Goal: Information Seeking & Learning: Learn about a topic

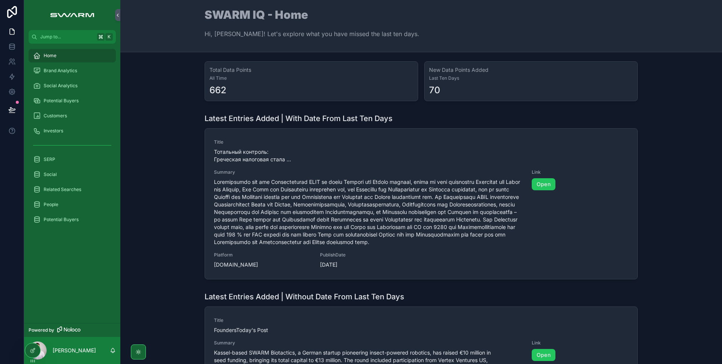
click at [163, 200] on div "Latest Entries Added | With Date From Last Ten Days Title Тотальный контроль: Г…" at bounding box center [420, 196] width 589 height 172
click at [79, 96] on div "Potential Buyers" at bounding box center [72, 101] width 78 height 12
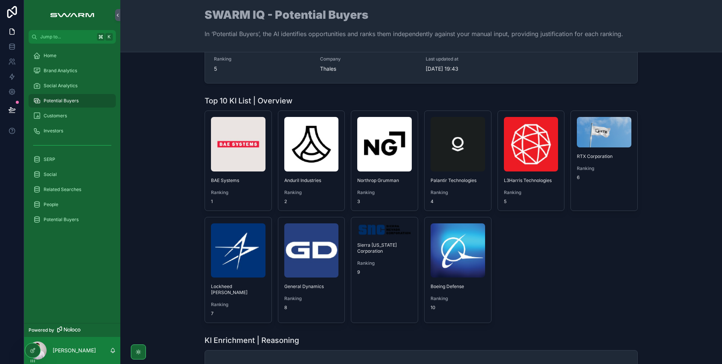
scroll to position [189, 0]
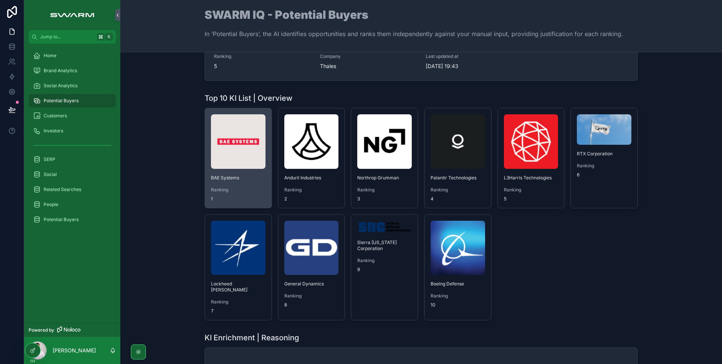
click at [245, 140] on img "scrollable content" at bounding box center [238, 141] width 55 height 55
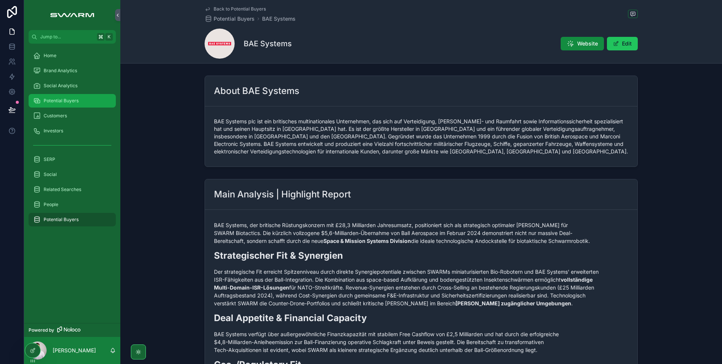
click at [71, 102] on span "Potential Buyers" at bounding box center [61, 101] width 35 height 6
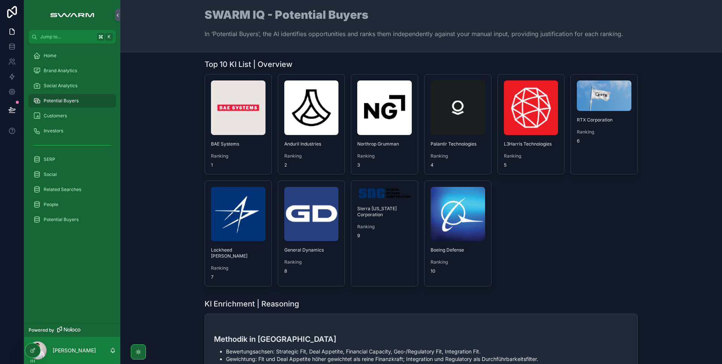
scroll to position [224, 0]
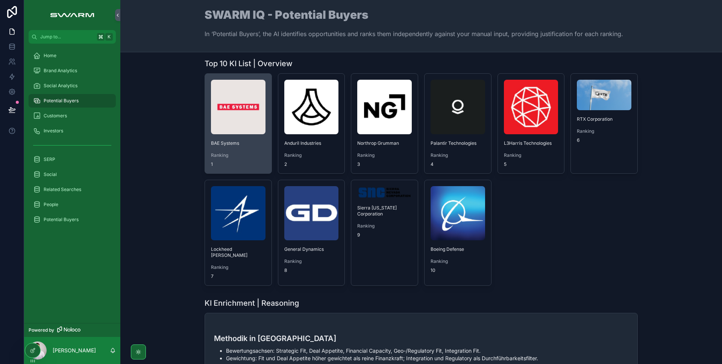
click at [230, 118] on img "scrollable content" at bounding box center [238, 107] width 55 height 55
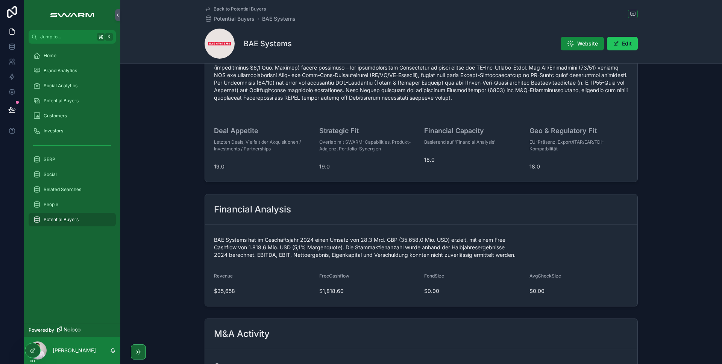
scroll to position [571, 0]
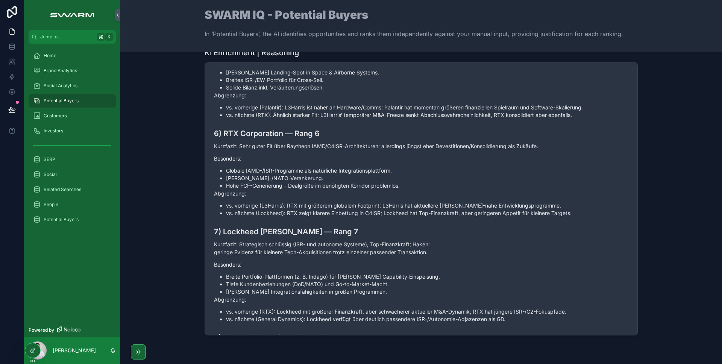
scroll to position [524, 0]
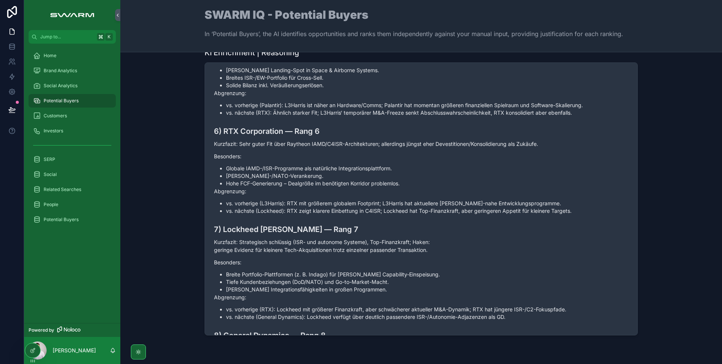
click at [317, 188] on p "Abgrenzung:" at bounding box center [421, 191] width 414 height 8
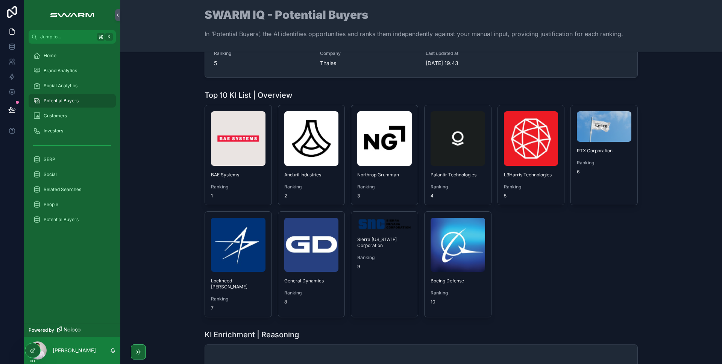
scroll to position [190, 0]
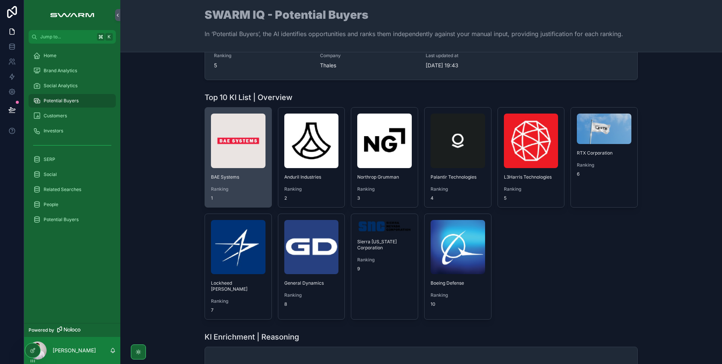
click at [229, 141] on img "scrollable content" at bounding box center [238, 141] width 55 height 55
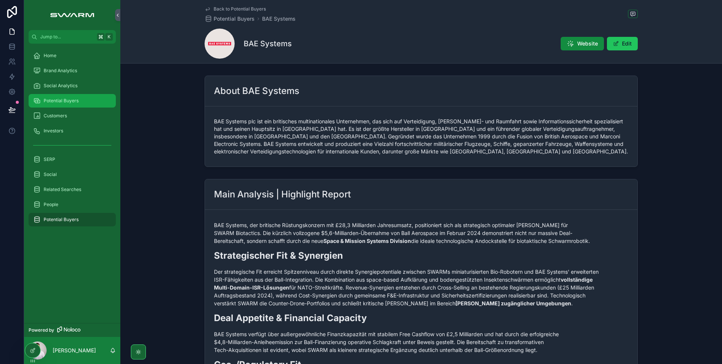
click at [67, 103] on span "Potential Buyers" at bounding box center [61, 101] width 35 height 6
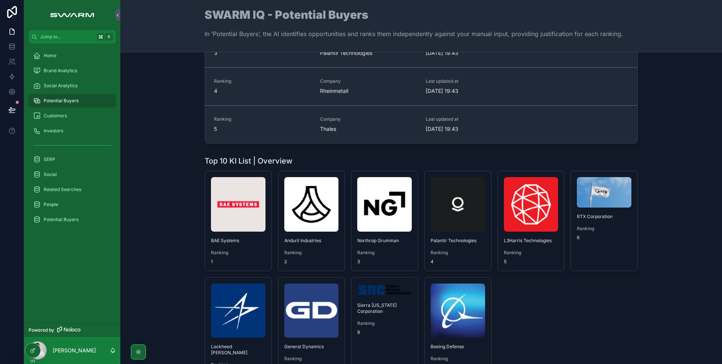
scroll to position [127, 0]
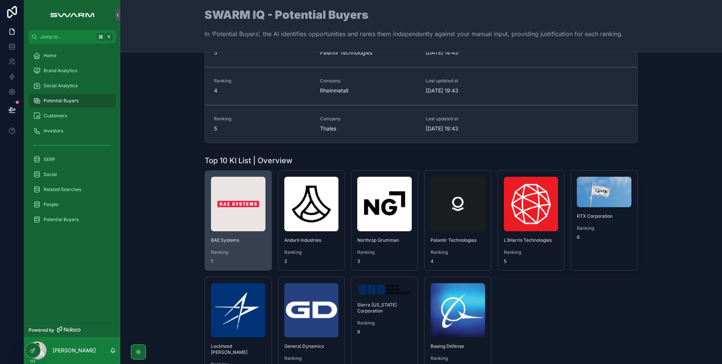
click at [235, 212] on img "scrollable content" at bounding box center [238, 204] width 55 height 55
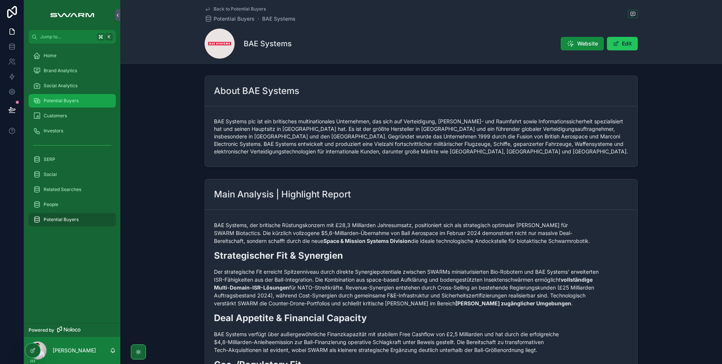
click at [54, 103] on span "Potential Buyers" at bounding box center [61, 101] width 35 height 6
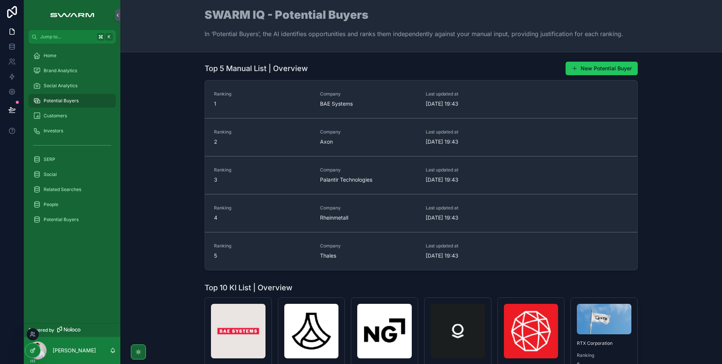
click at [33, 348] on icon at bounding box center [33, 350] width 6 height 6
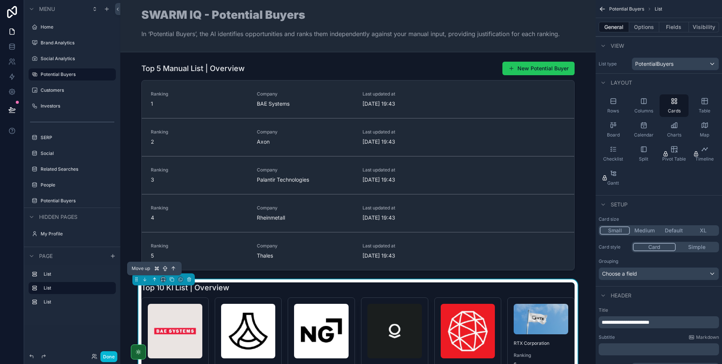
click at [155, 277] on icon "scrollable content" at bounding box center [154, 279] width 5 height 5
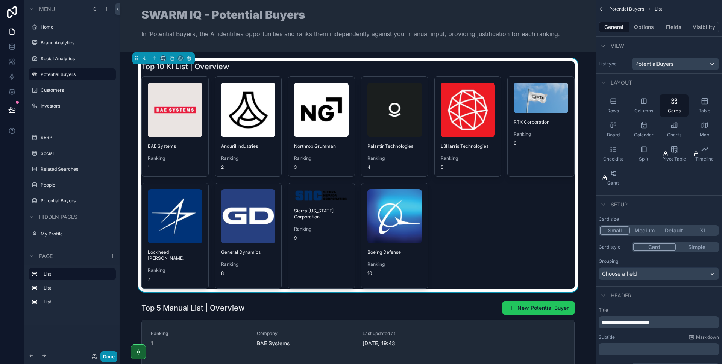
click at [107, 355] on button "Done" at bounding box center [108, 356] width 17 height 11
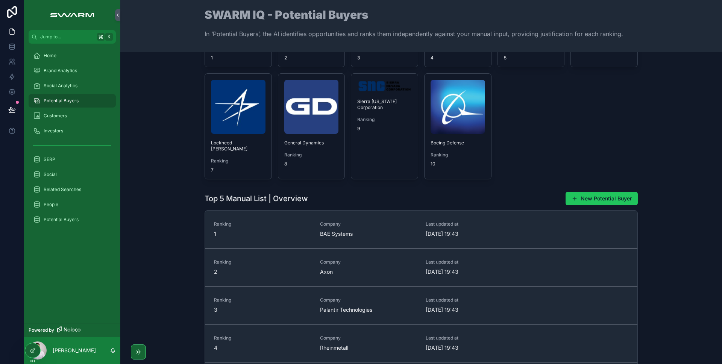
scroll to position [120, 0]
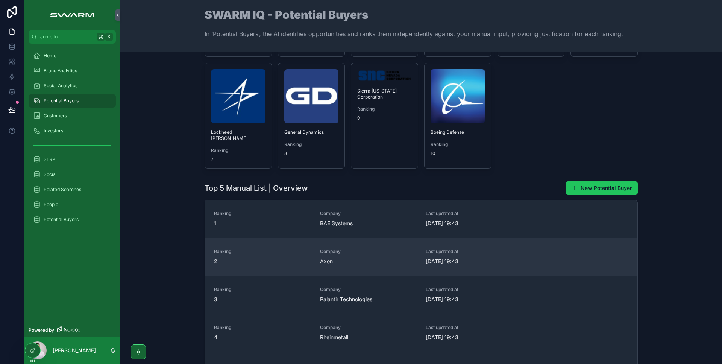
click at [252, 257] on span "2" at bounding box center [262, 261] width 97 height 8
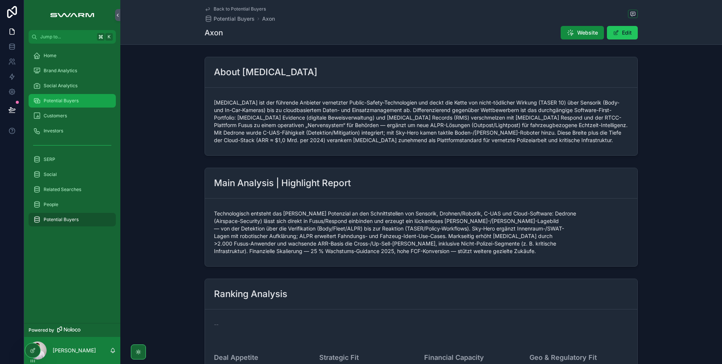
click at [82, 100] on div "Potential Buyers" at bounding box center [72, 101] width 78 height 12
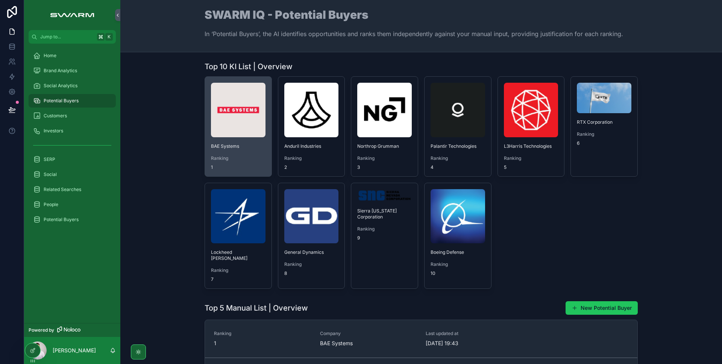
click at [230, 133] on img "scrollable content" at bounding box center [238, 110] width 55 height 55
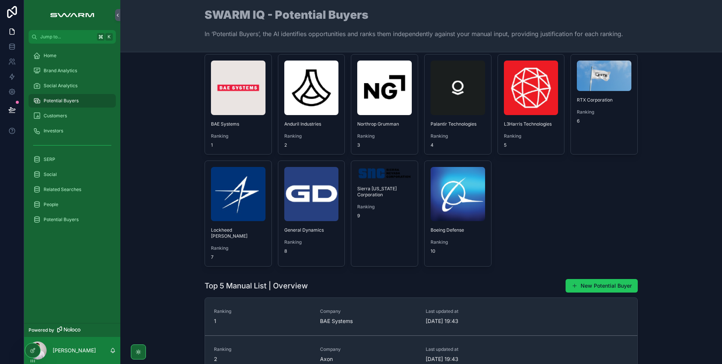
scroll to position [23, 0]
click at [76, 89] on div "Social Analytics" at bounding box center [72, 86] width 78 height 12
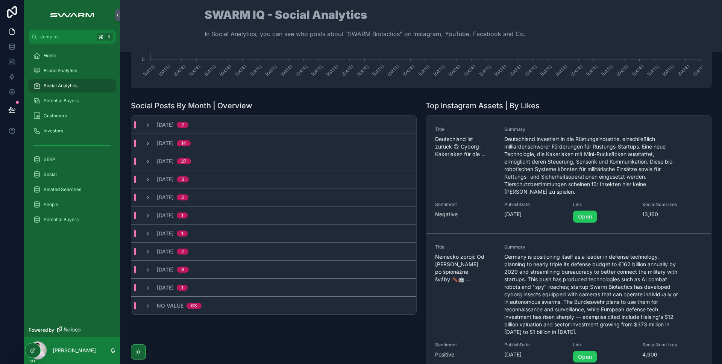
scroll to position [143, 0]
click at [73, 174] on div "Social" at bounding box center [72, 174] width 78 height 12
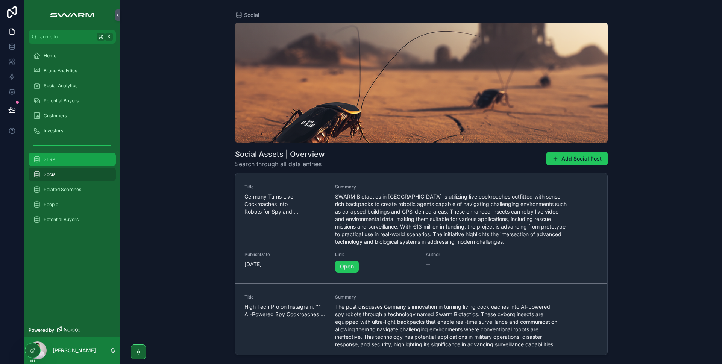
click at [65, 158] on div "SERP" at bounding box center [72, 159] width 78 height 12
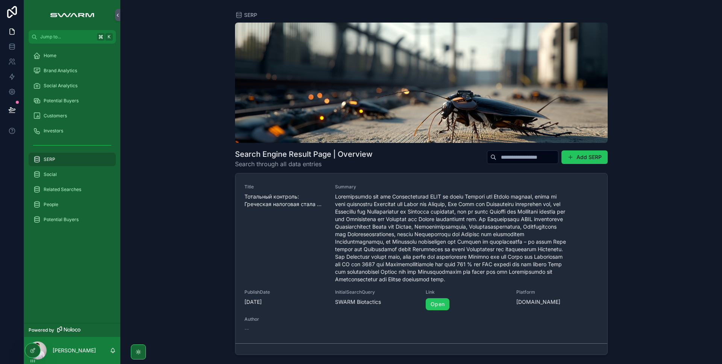
click at [496, 160] on input "scrollable content" at bounding box center [527, 157] width 62 height 11
type input "*"
type input "*********"
type input "********"
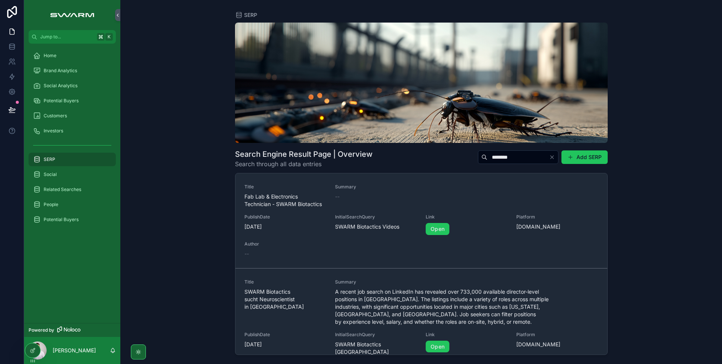
click at [424, 160] on div "Search Engine Result Page | Overview Search through all data entries ******** A…" at bounding box center [421, 156] width 372 height 26
click at [68, 66] on div "Brand Analytics" at bounding box center [72, 71] width 78 height 12
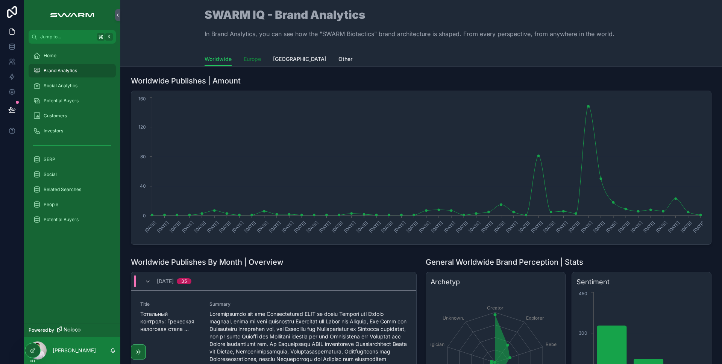
click at [246, 62] on span "Europe" at bounding box center [252, 59] width 17 height 8
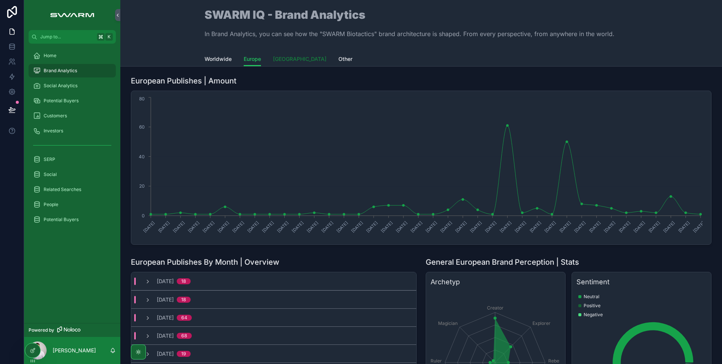
click at [291, 58] on span "[GEOGRAPHIC_DATA]" at bounding box center [299, 59] width 53 height 8
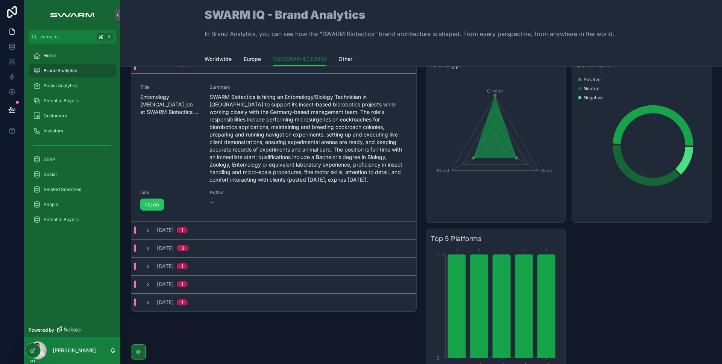
scroll to position [217, 0]
click at [421, 259] on div "General U.S Brand Perception | Stats Archetyp Creator Sage Rebel Sentiment Posi…" at bounding box center [568, 217] width 295 height 362
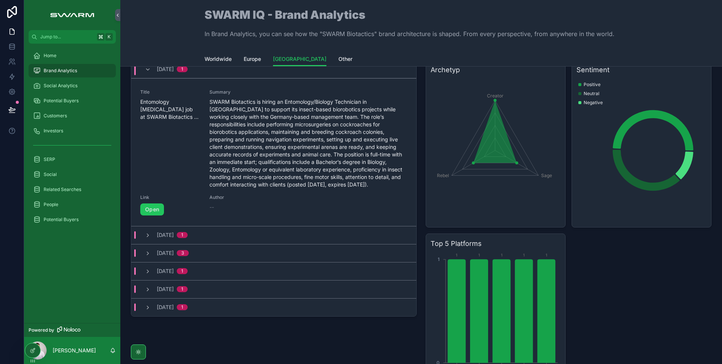
click at [347, 232] on div "[DATE] 1" at bounding box center [273, 235] width 285 height 18
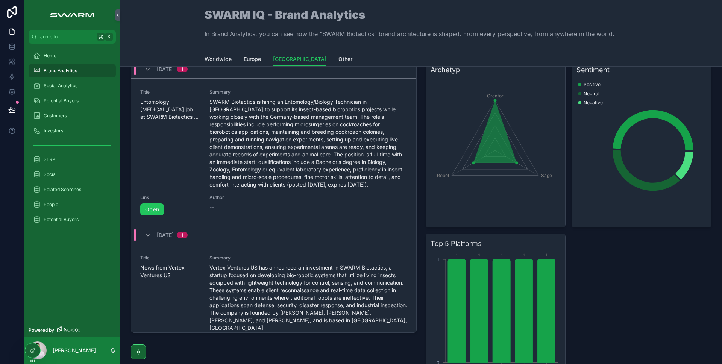
click at [344, 231] on div "[DATE] 1" at bounding box center [273, 235] width 285 height 18
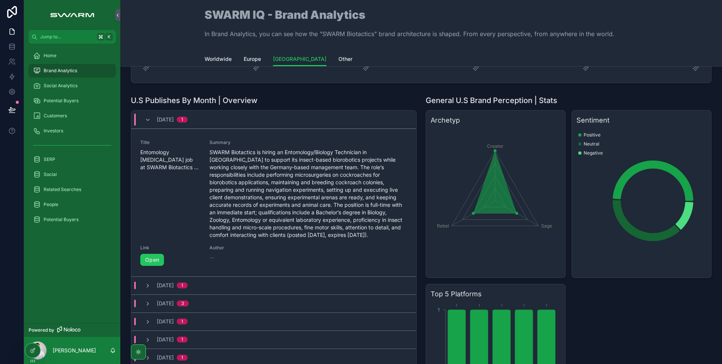
scroll to position [158, 0]
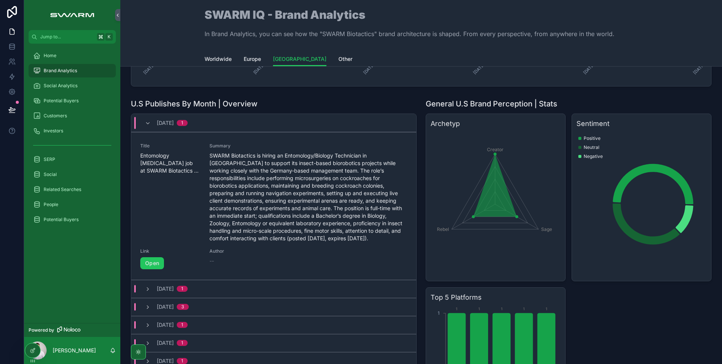
click at [295, 127] on div "[DATE] 1" at bounding box center [273, 123] width 285 height 18
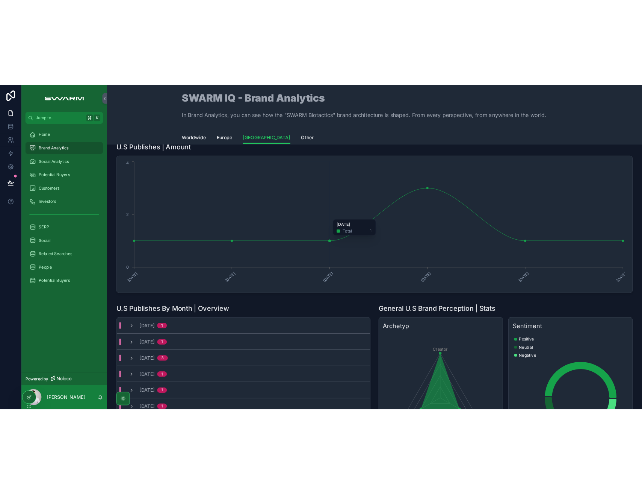
scroll to position [0, 0]
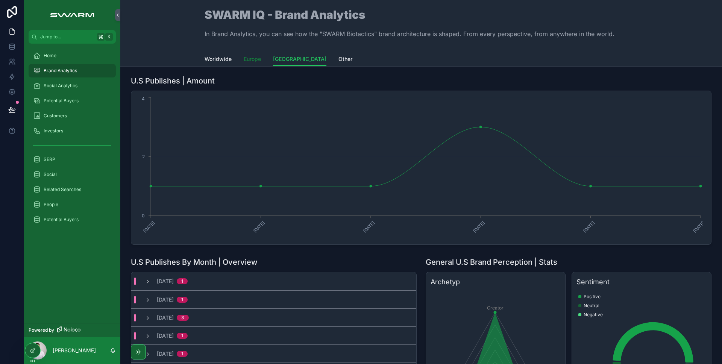
click at [244, 62] on span "Europe" at bounding box center [252, 59] width 17 height 8
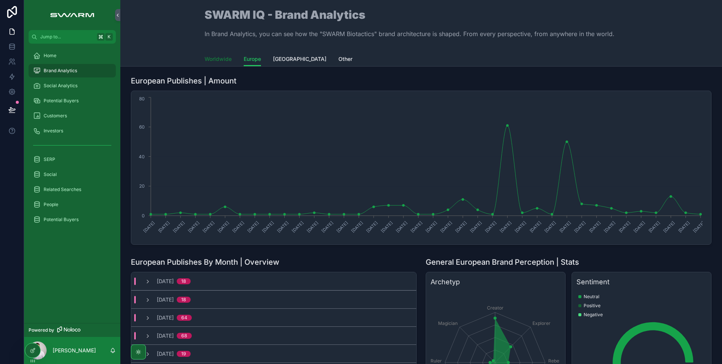
click at [217, 61] on span "Worldwide" at bounding box center [217, 59] width 27 height 8
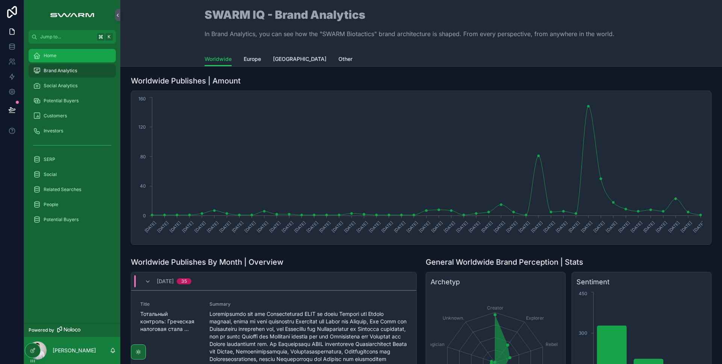
click at [52, 59] on div "Home" at bounding box center [72, 56] width 78 height 12
